Goal: Information Seeking & Learning: Learn about a topic

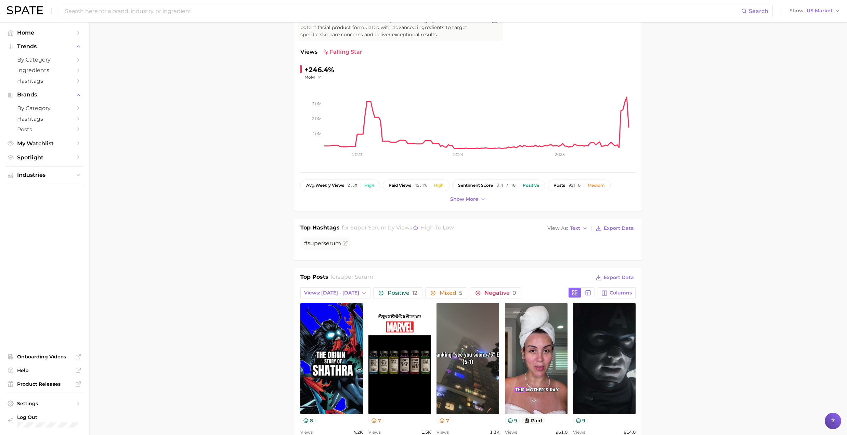
scroll to position [85, 0]
click at [59, 161] on span "Spotlight" at bounding box center [44, 157] width 55 height 7
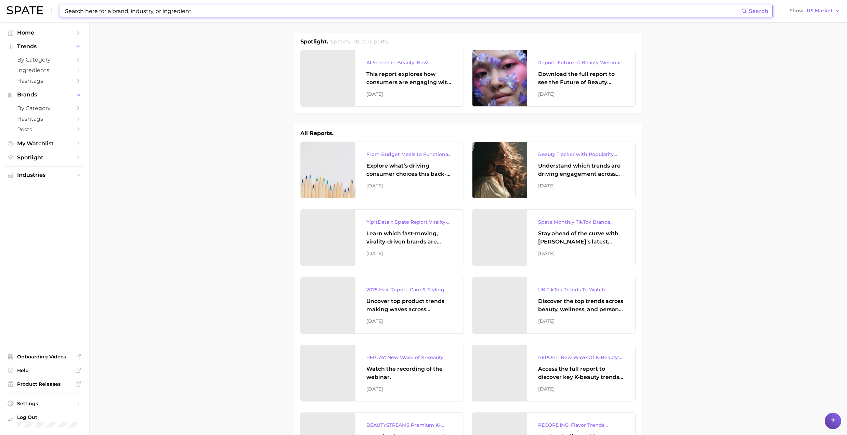
click at [133, 7] on input at bounding box center [402, 11] width 677 height 12
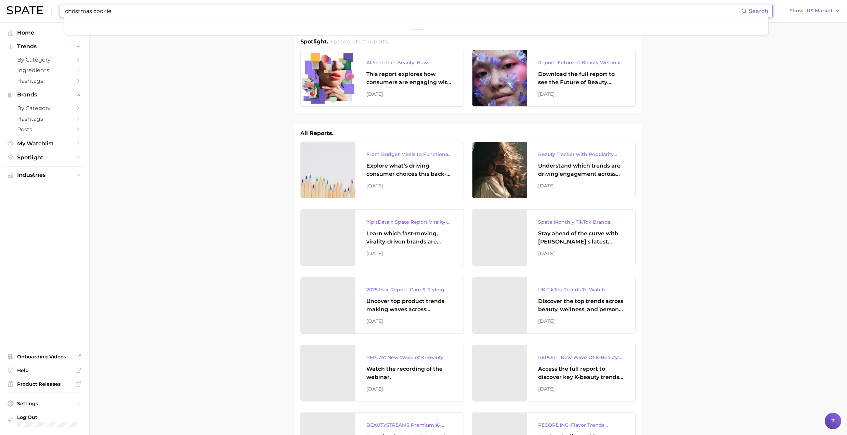
type input "christmas cookie"
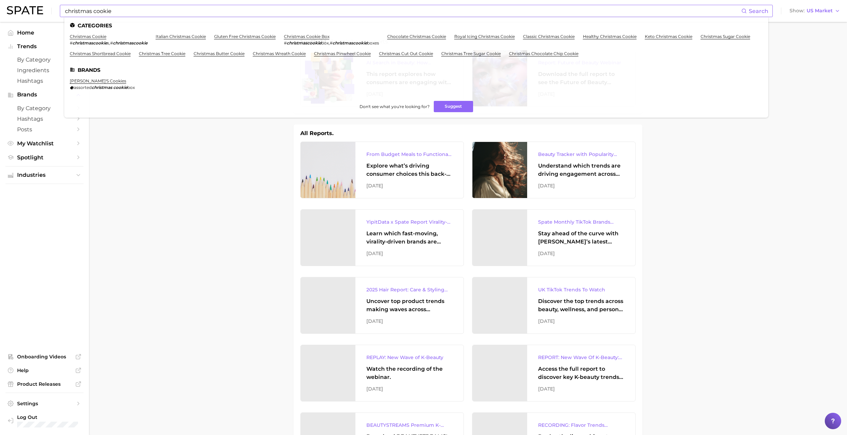
click at [99, 33] on ul "Categories christmas cookie # christmascookie s , # christmascookie italian chr…" at bounding box center [416, 67] width 704 height 101
click at [100, 36] on link "christmas cookie" at bounding box center [88, 36] width 37 height 5
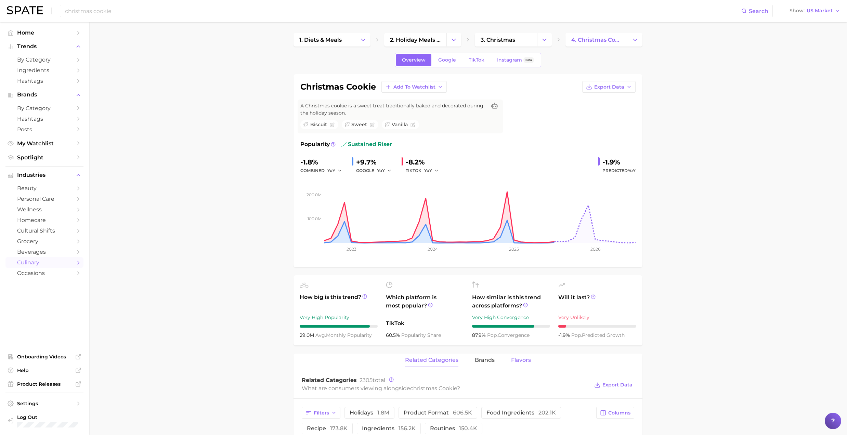
click at [524, 360] on span "Flavors" at bounding box center [521, 360] width 20 height 6
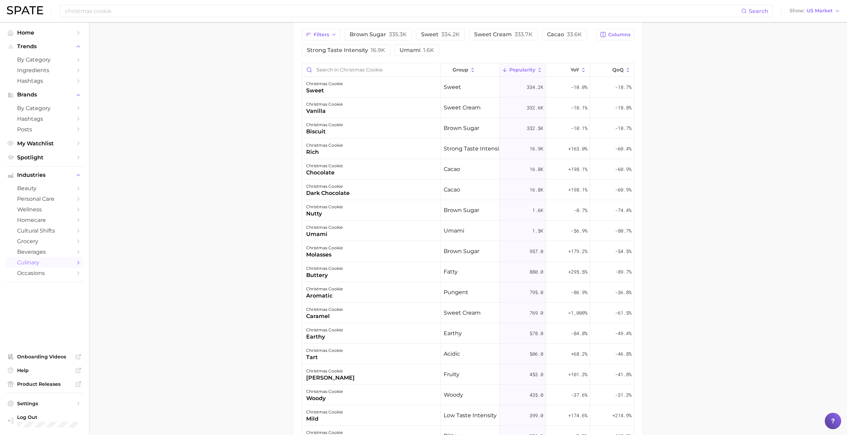
scroll to position [379, 0]
